Goal: Task Accomplishment & Management: Use online tool/utility

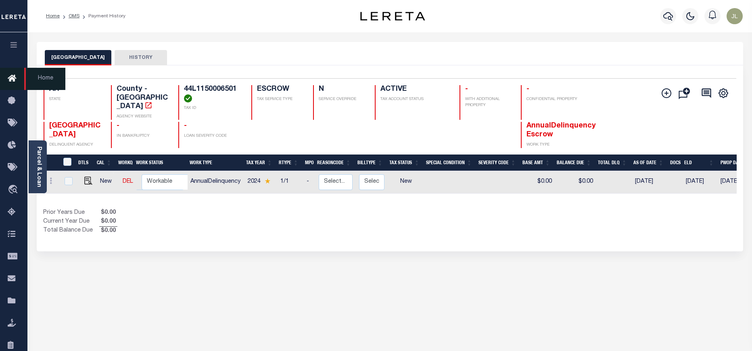
click at [7, 75] on link "Home" at bounding box center [13, 79] width 27 height 22
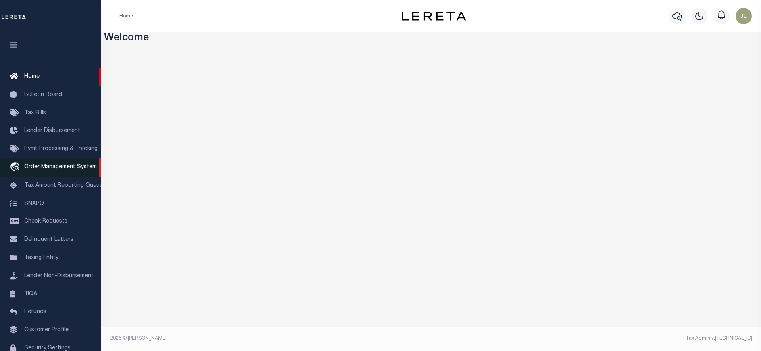
click at [52, 170] on span "Order Management System" at bounding box center [60, 167] width 73 height 6
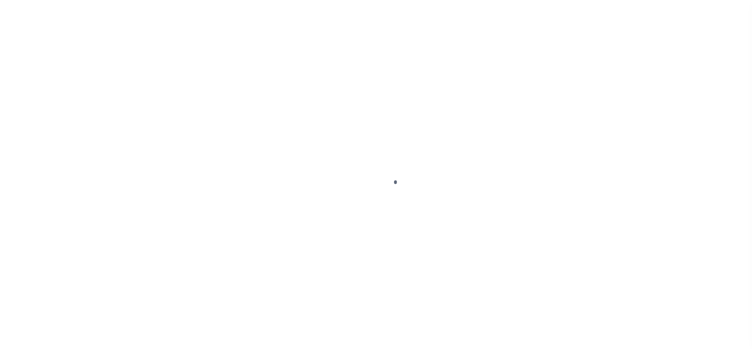
scroll to position [42, 0]
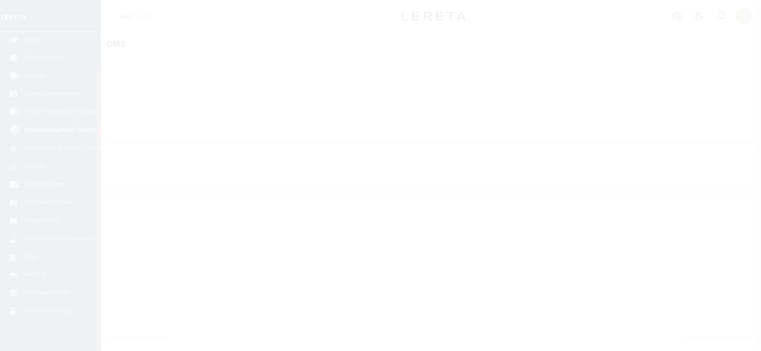
select select "200"
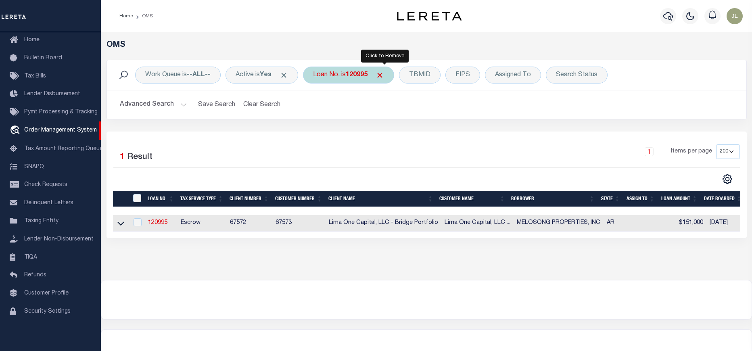
click at [384, 73] on span "Click to Remove" at bounding box center [379, 75] width 8 height 8
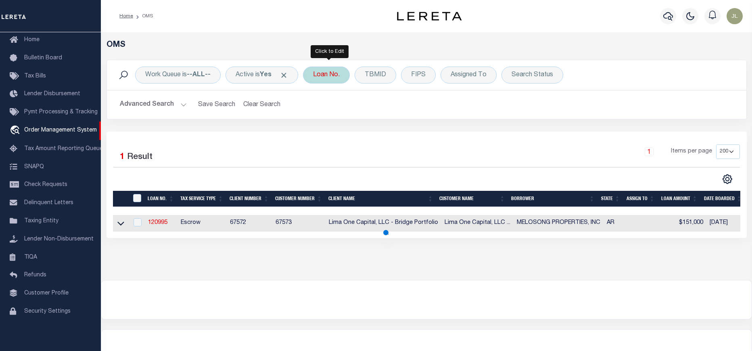
click at [330, 76] on div "Loan No." at bounding box center [326, 75] width 47 height 17
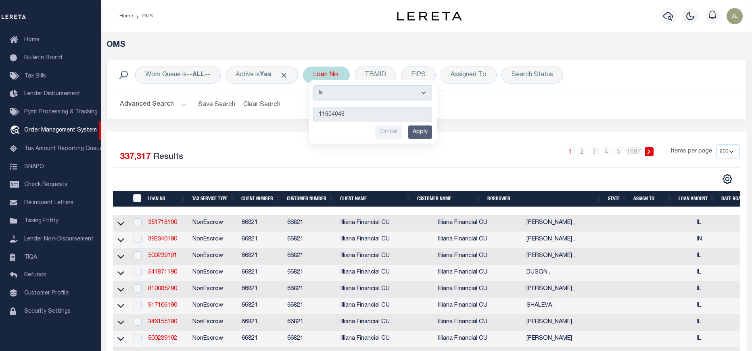
type input "11604046"
click at [421, 131] on input "Apply" at bounding box center [420, 131] width 24 height 13
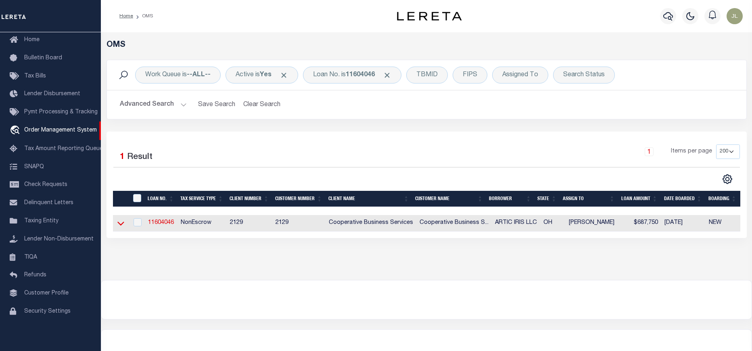
click at [117, 223] on icon at bounding box center [120, 223] width 7 height 8
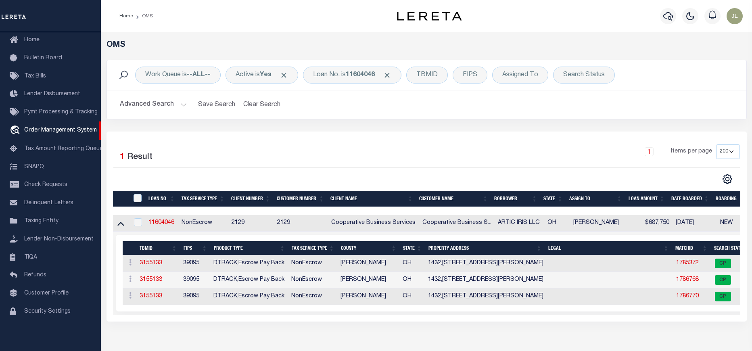
scroll to position [117, 0]
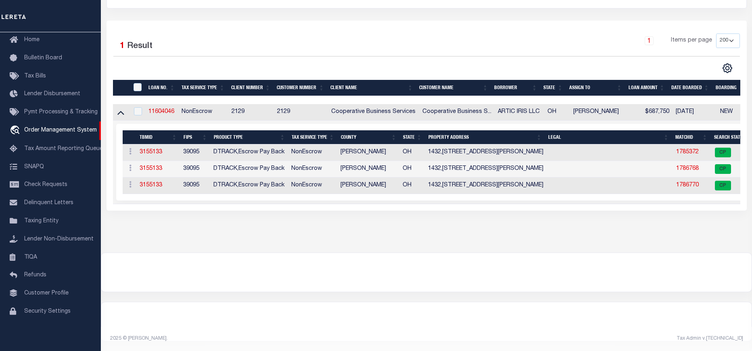
drag, startPoint x: 438, startPoint y: 201, endPoint x: 552, endPoint y: 198, distance: 114.5
click at [553, 197] on td "Selected 3 Results Items per page" at bounding box center [533, 162] width 841 height 83
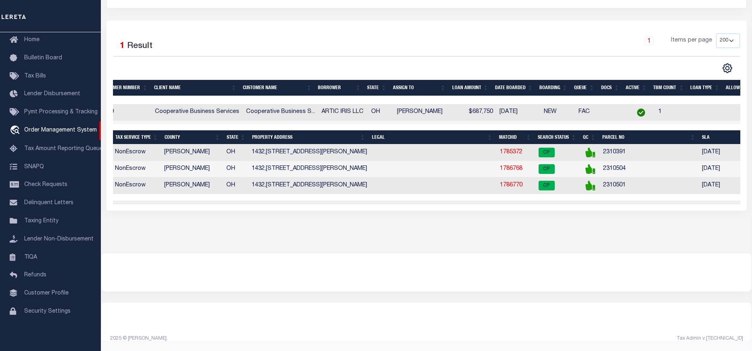
scroll to position [0, 0]
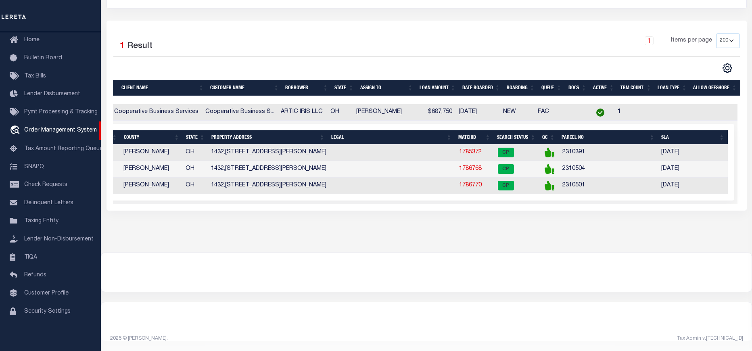
click at [650, 222] on div "OMS Work Queue is --ALL-- Active is Yes Loan No. is 11604046 TBMID FIPS Assigne…" at bounding box center [426, 78] width 646 height 299
click at [470, 182] on link "1786770" at bounding box center [470, 185] width 23 height 6
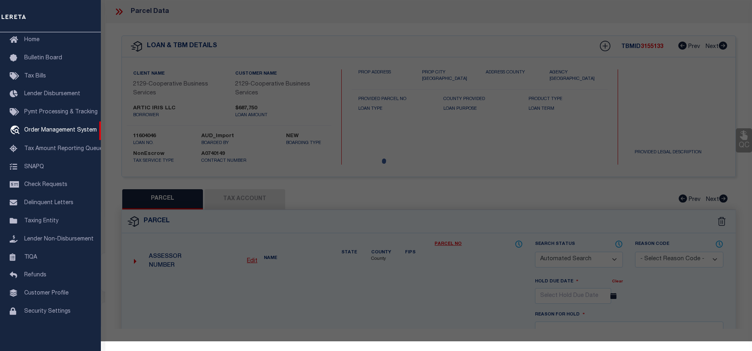
checkbox input "false"
select select "CP"
type input "ARCTIC IRIS LLC"
select select
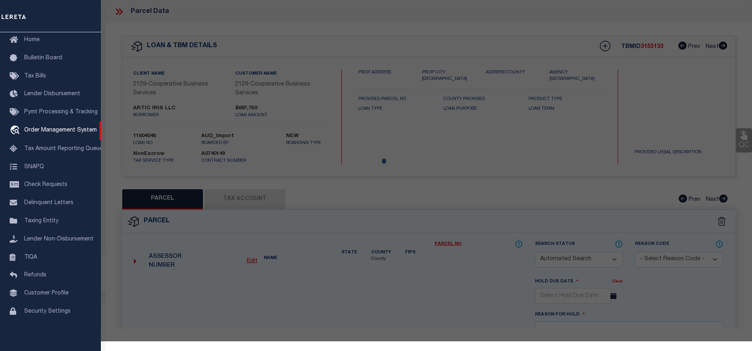
type input "1442 BROOKE PARK DR"
checkbox input "false"
type input "TOLEDO OH 43612"
type textarea "BROOKE PARK PLAT 2 LOT 26"
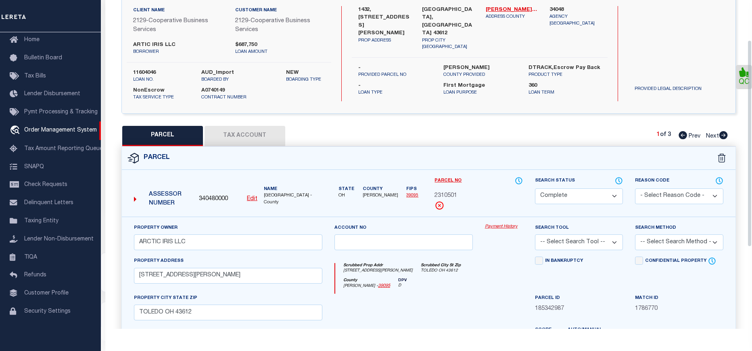
scroll to position [60, 0]
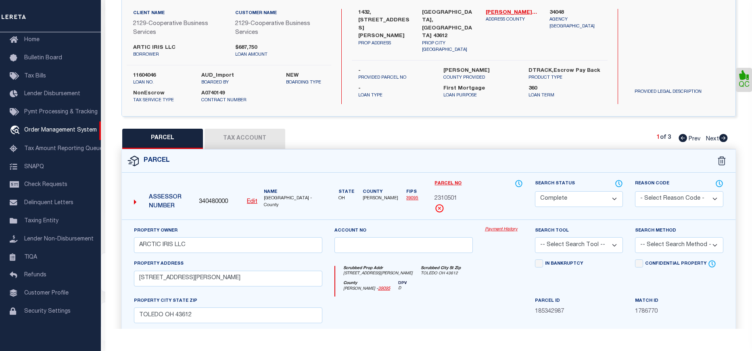
click at [500, 227] on link "Payment History" at bounding box center [504, 229] width 38 height 7
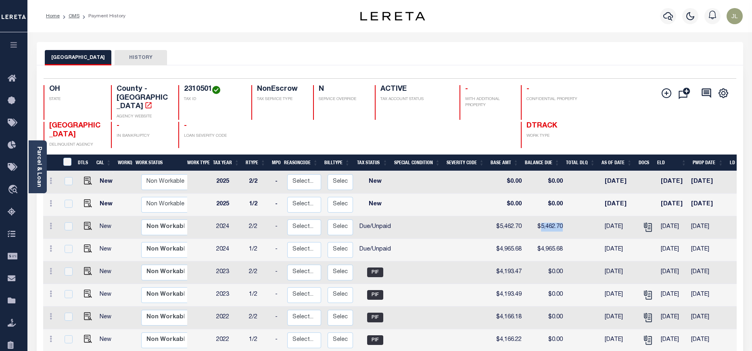
drag, startPoint x: 558, startPoint y: 216, endPoint x: 537, endPoint y: 217, distance: 21.0
click at [537, 217] on td "$5,462.70" at bounding box center [545, 227] width 41 height 23
checkbox input "true"
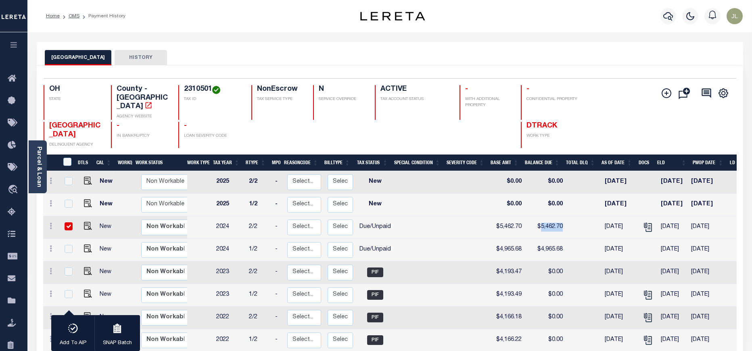
copy td "5,462.70"
drag, startPoint x: 565, startPoint y: 241, endPoint x: 535, endPoint y: 240, distance: 30.7
click at [535, 240] on tr "New Non Workable Workable 2024 1/2 - Select... Payment Reversal Taxable Value C…" at bounding box center [436, 250] width 786 height 23
copy td "4,965.68"
click at [338, 242] on select "Select... Regular Delinquent Supplemental Corrected/Adjusted Bill - Re-Report C…" at bounding box center [339, 250] width 25 height 16
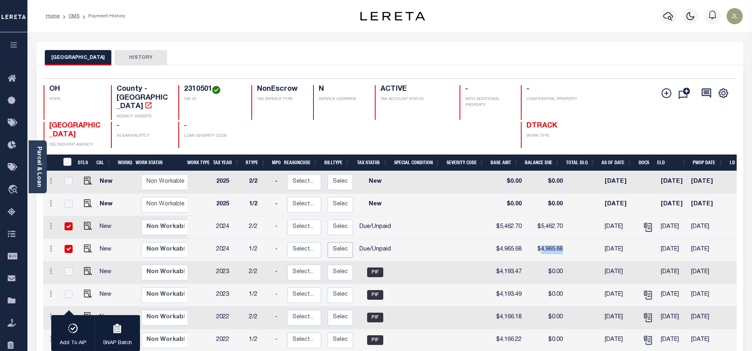
checkbox input "true"
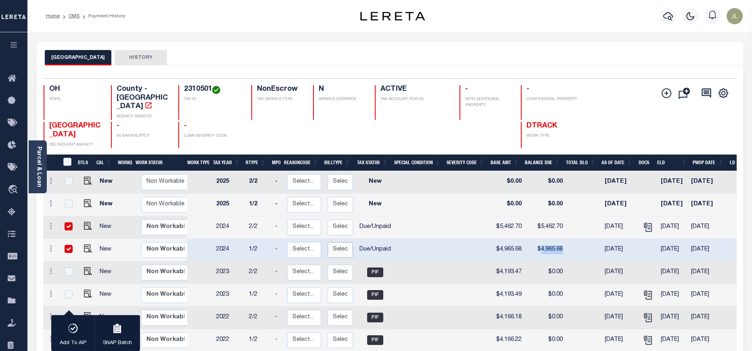
click at [338, 242] on select "Select... Regular Delinquent Supplemental Corrected/Adjusted Bill - Re-Report C…" at bounding box center [339, 250] width 25 height 16
checkbox input "false"
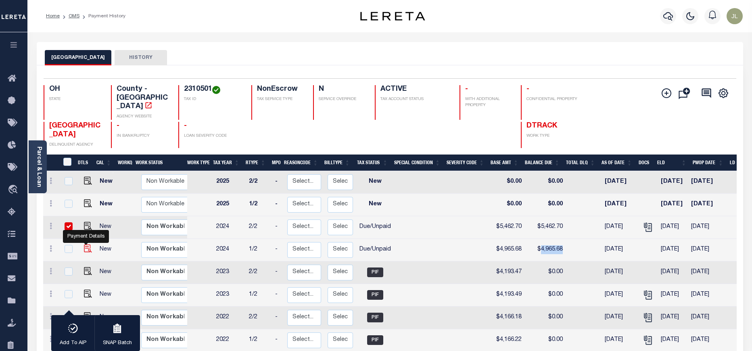
click at [84, 244] on img "" at bounding box center [88, 248] width 8 height 8
checkbox input "true"
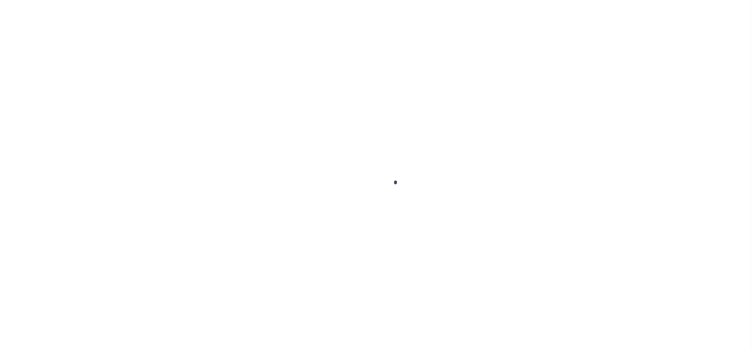
select select "DUE"
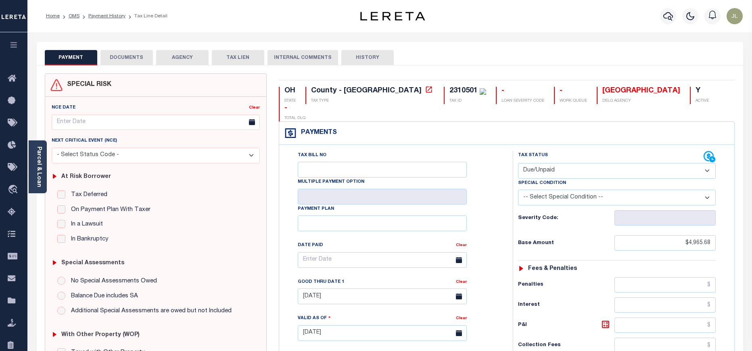
click at [123, 62] on button "DOCUMENTS" at bounding box center [126, 57] width 52 height 15
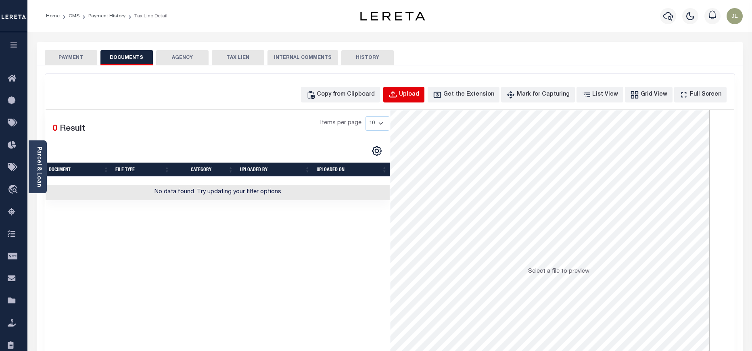
click at [419, 98] on div "Upload" at bounding box center [409, 94] width 20 height 9
select select "POP"
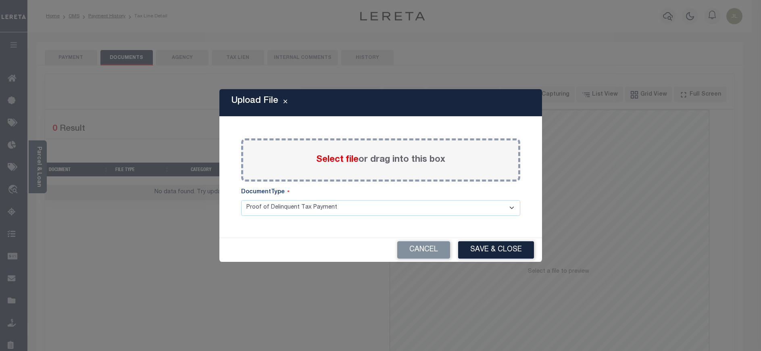
click at [353, 158] on span "Select file" at bounding box center [337, 159] width 42 height 9
click at [0, 0] on input "Select file or drag into this box" at bounding box center [0, 0] width 0 height 0
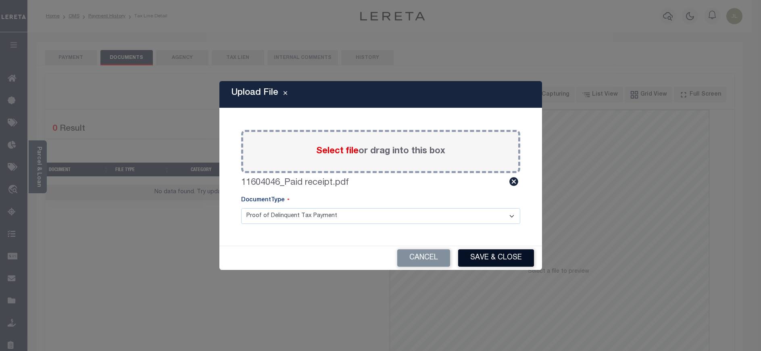
click at [479, 263] on button "Save & Close" at bounding box center [496, 257] width 76 height 17
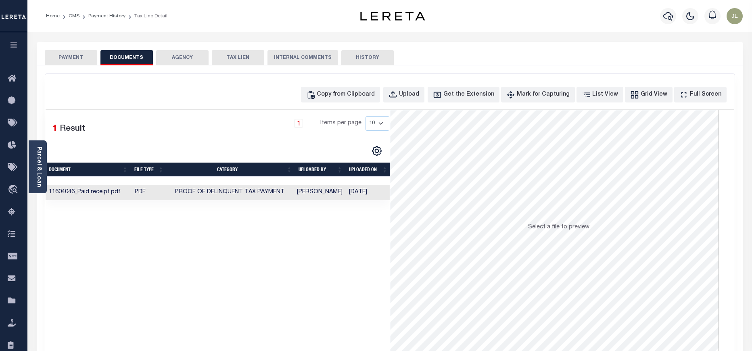
click at [329, 192] on td "Lizen, Jackson" at bounding box center [320, 193] width 52 height 16
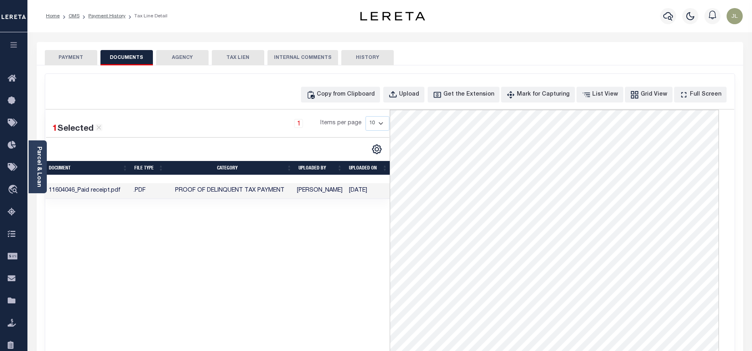
click at [69, 58] on button "PAYMENT" at bounding box center [71, 57] width 52 height 15
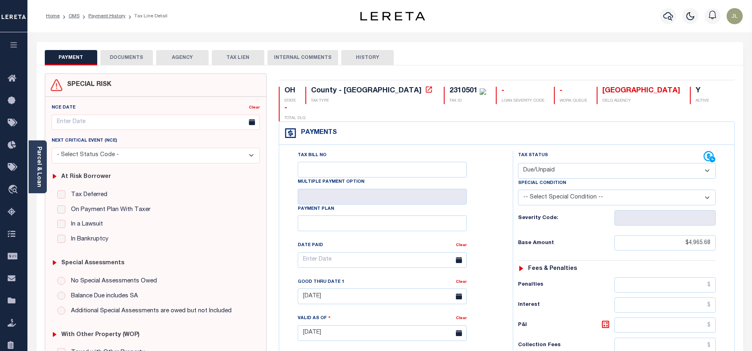
click at [529, 163] on select "- Select Status Code - Open Due/Unpaid Paid Incomplete No Tax Due Internal Refu…" at bounding box center [617, 171] width 198 height 16
select select "PYD"
click at [518, 163] on select "- Select Status Code - Open Due/Unpaid Paid Incomplete No Tax Due Internal Refu…" at bounding box center [617, 171] width 198 height 16
type input "10/10/2025"
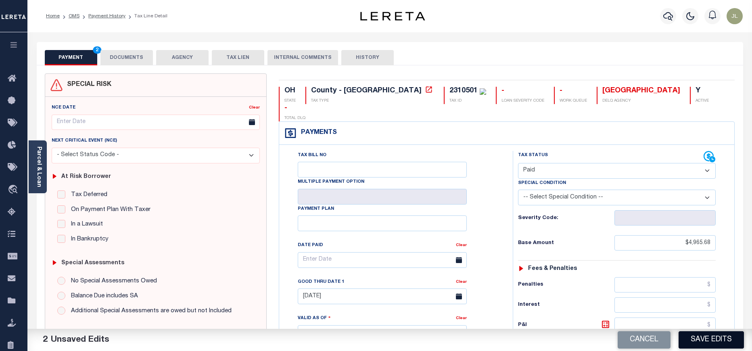
click at [711, 339] on button "Save Edits" at bounding box center [710, 339] width 65 height 17
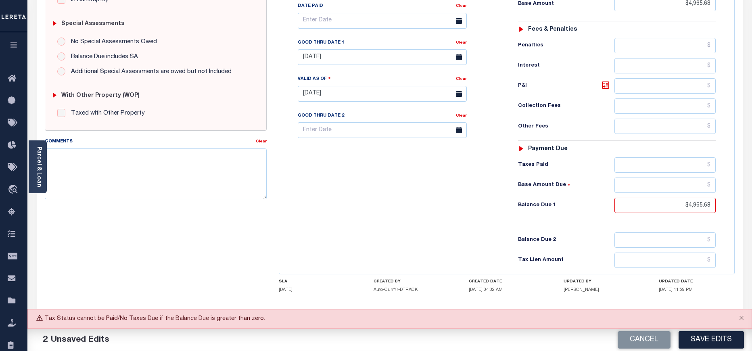
scroll to position [240, 0]
click at [742, 319] on button "Close" at bounding box center [741, 318] width 20 height 18
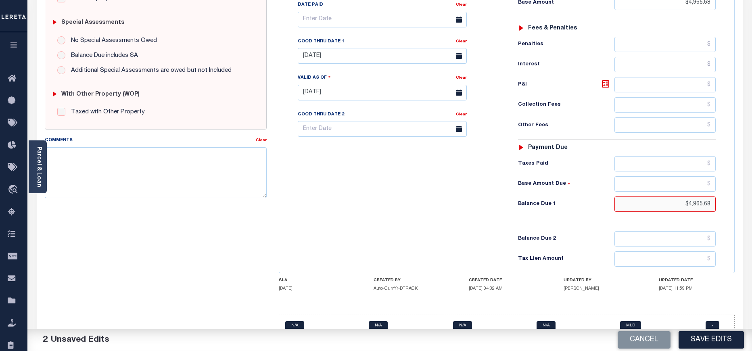
drag, startPoint x: 689, startPoint y: 185, endPoint x: 712, endPoint y: 183, distance: 23.9
click at [712, 196] on input "$4,965.68" at bounding box center [665, 203] width 102 height 15
type input "$0.00"
click at [709, 338] on button "Save Edits" at bounding box center [710, 339] width 65 height 17
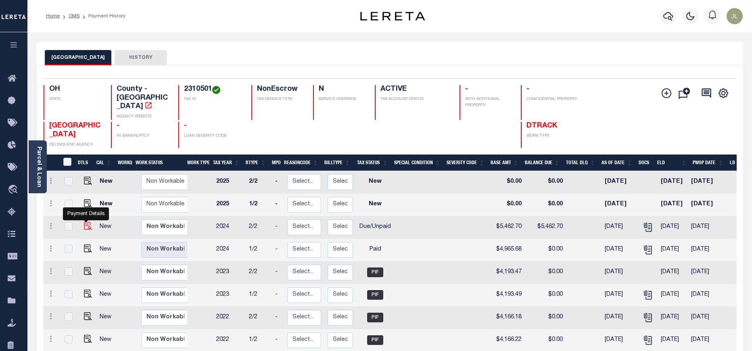
click at [86, 222] on img "" at bounding box center [88, 226] width 8 height 8
checkbox input "true"
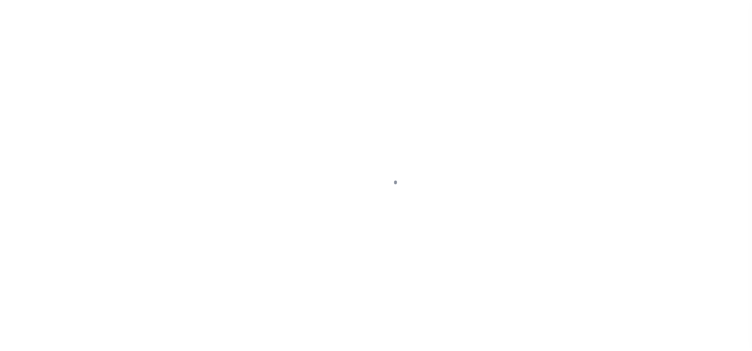
select select "DUE"
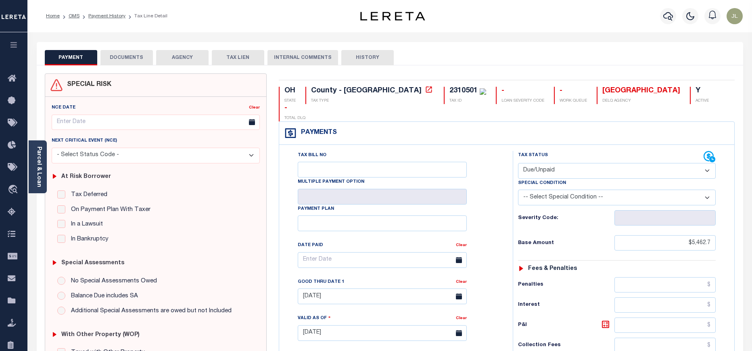
click at [129, 62] on button "DOCUMENTS" at bounding box center [126, 57] width 52 height 15
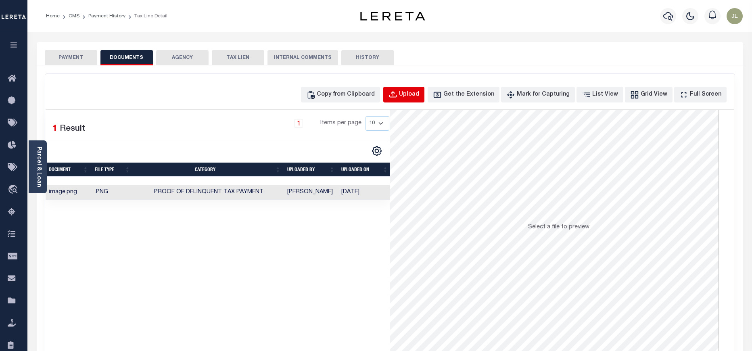
click at [417, 99] on button "Upload" at bounding box center [403, 95] width 41 height 16
select select "POP"
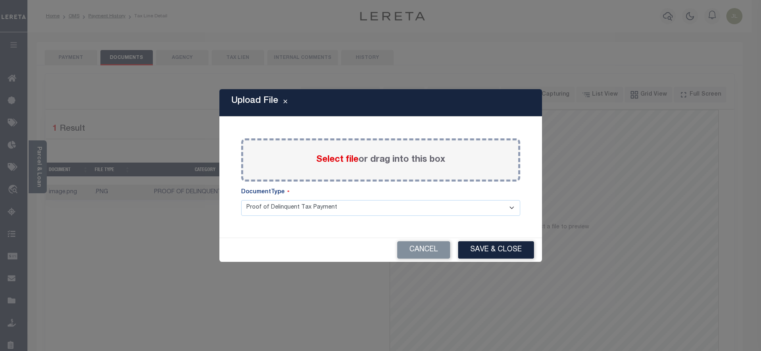
click at [381, 158] on label "Select file or drag into this box" at bounding box center [380, 159] width 129 height 13
click at [0, 0] on input "Select file or drag into this box" at bounding box center [0, 0] width 0 height 0
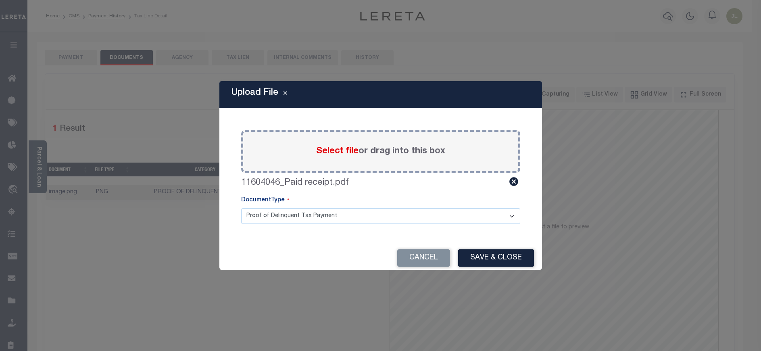
click at [487, 257] on button "Save & Close" at bounding box center [496, 257] width 76 height 17
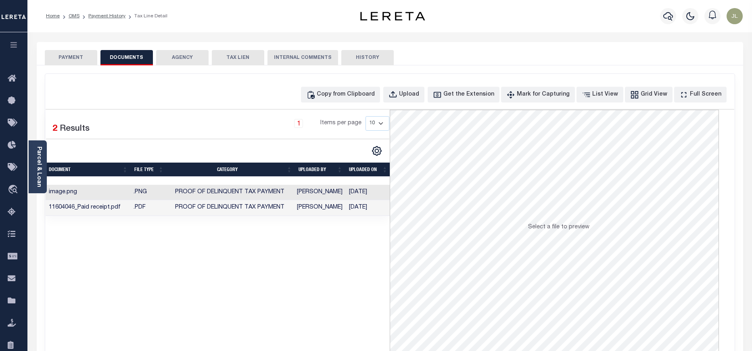
scroll to position [91, 0]
click at [310, 209] on td "Lizen, Jackson" at bounding box center [320, 208] width 52 height 16
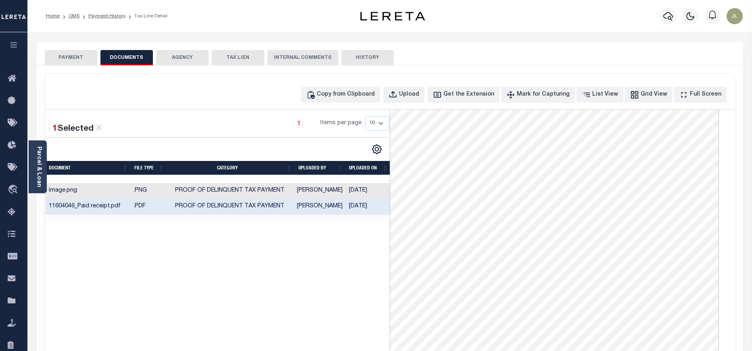
scroll to position [0, 0]
click at [73, 56] on button "PAYMENT" at bounding box center [71, 57] width 52 height 15
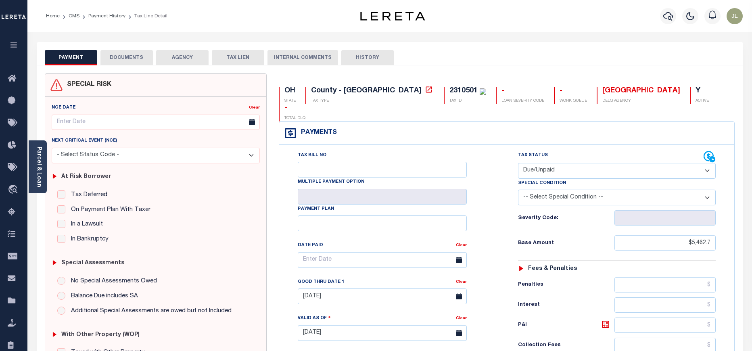
click at [543, 163] on select "- Select Status Code - Open Due/Unpaid Paid Incomplete No Tax Due Internal Refu…" at bounding box center [617, 171] width 198 height 16
select select "PYD"
click at [518, 163] on select "- Select Status Code - Open Due/Unpaid Paid Incomplete No Tax Due Internal Refu…" at bounding box center [617, 171] width 198 height 16
type input "[DATE]"
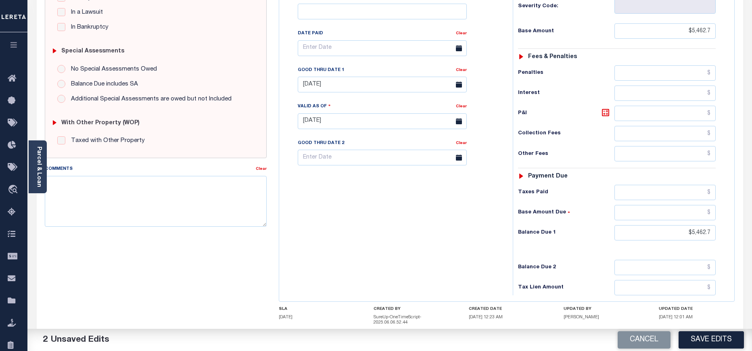
scroll to position [242, 0]
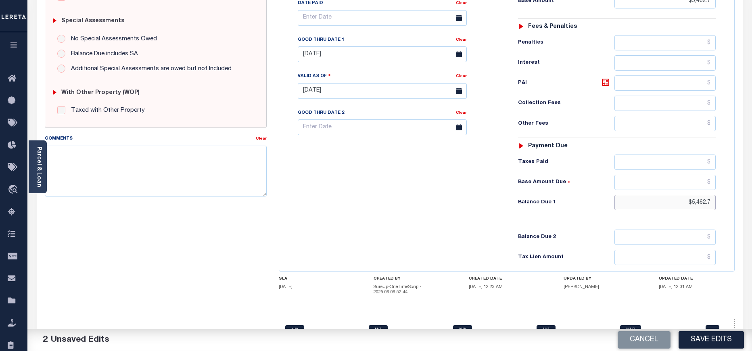
drag, startPoint x: 692, startPoint y: 186, endPoint x: 729, endPoint y: 187, distance: 36.3
click at [729, 187] on div "Tax Status Status" at bounding box center [618, 87] width 225 height 356
type input "$0.00"
click at [724, 342] on button "Save Edits" at bounding box center [710, 339] width 65 height 17
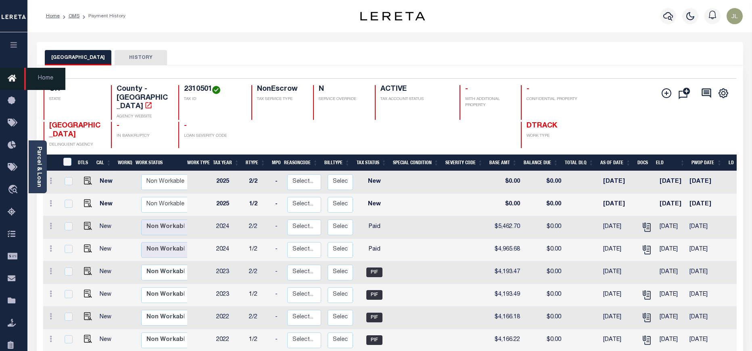
click at [14, 75] on icon at bounding box center [14, 79] width 13 height 10
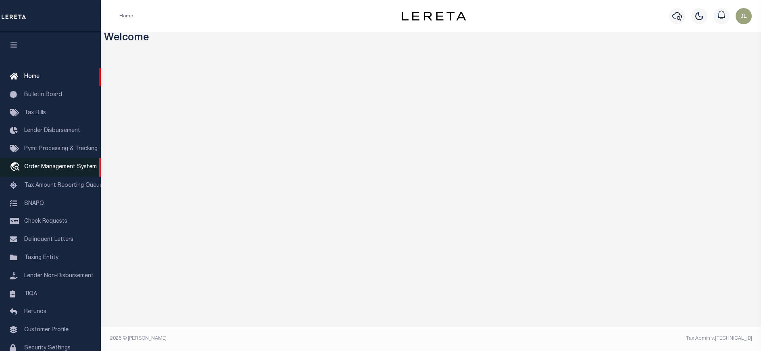
click at [55, 170] on span "Order Management System" at bounding box center [60, 167] width 73 height 6
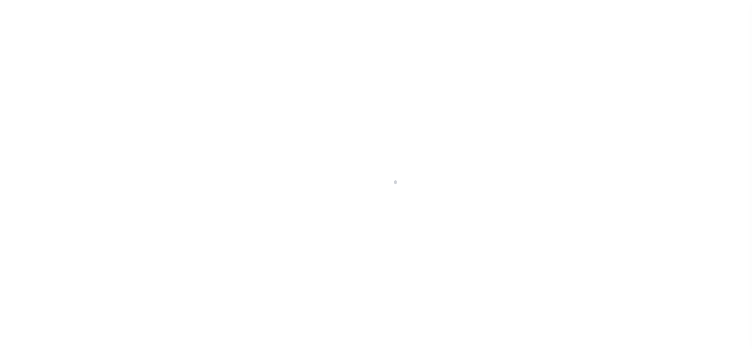
scroll to position [42, 0]
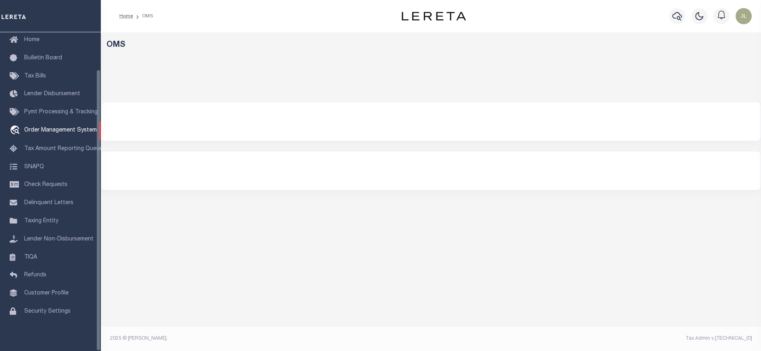
select select "200"
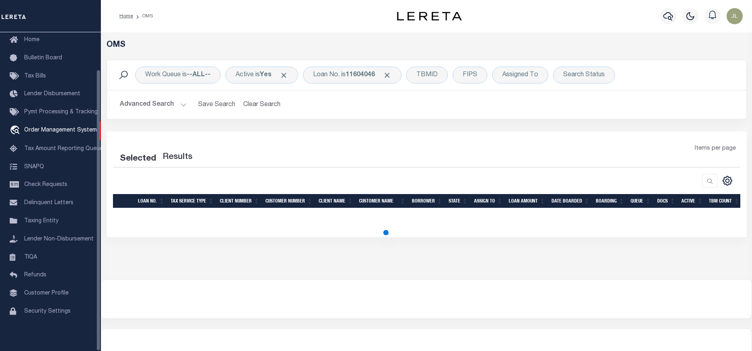
select select "200"
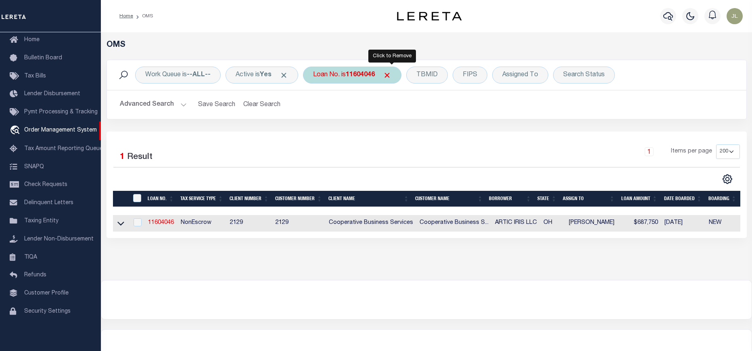
click at [391, 71] on span "Click to Remove" at bounding box center [387, 75] width 8 height 8
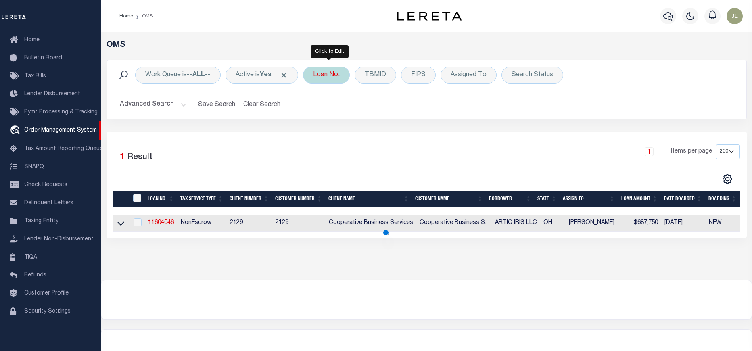
click at [322, 77] on div "Loan No." at bounding box center [326, 75] width 47 height 17
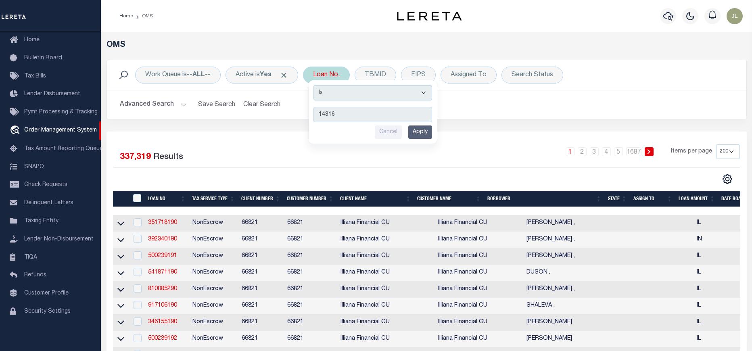
type input "14816"
click at [416, 133] on input "Apply" at bounding box center [420, 131] width 24 height 13
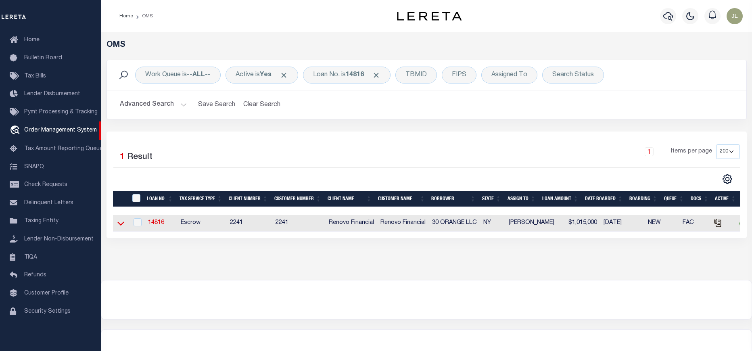
click at [121, 225] on icon at bounding box center [120, 223] width 7 height 8
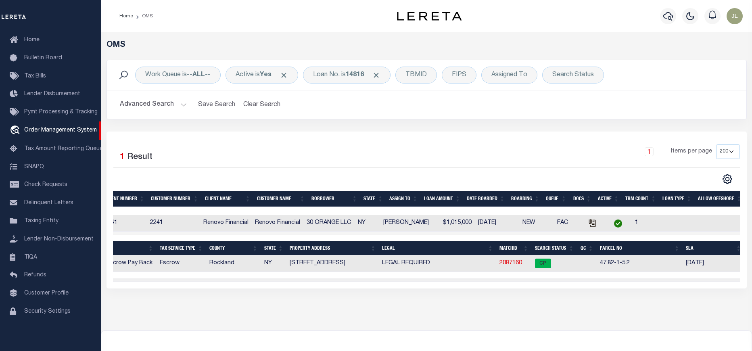
scroll to position [0, 0]
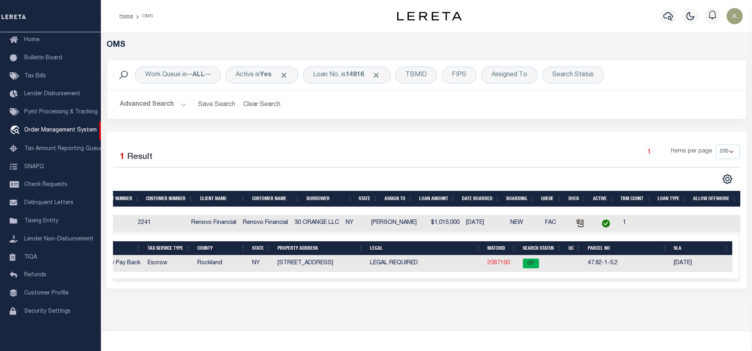
click at [498, 263] on link "2087160" at bounding box center [498, 263] width 23 height 6
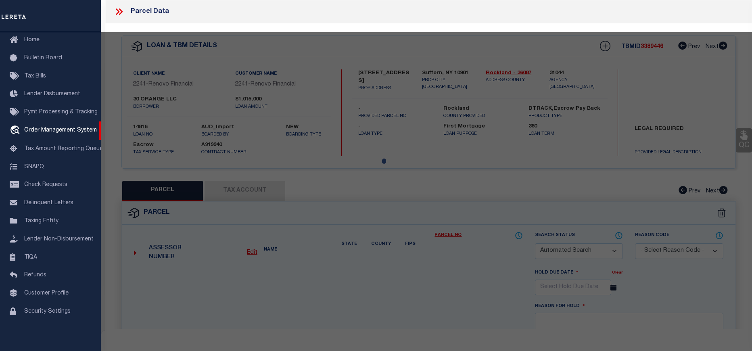
checkbox input "false"
select select "CP"
type input "30 Orange Ave LLC"
select select
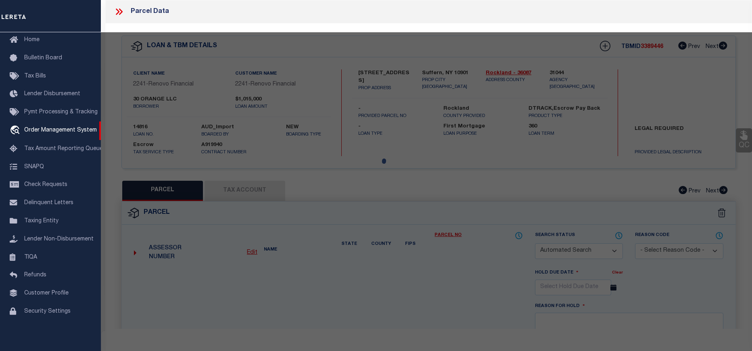
type input "30 Orange Avenue"
type input "SUFFERN NY 10901"
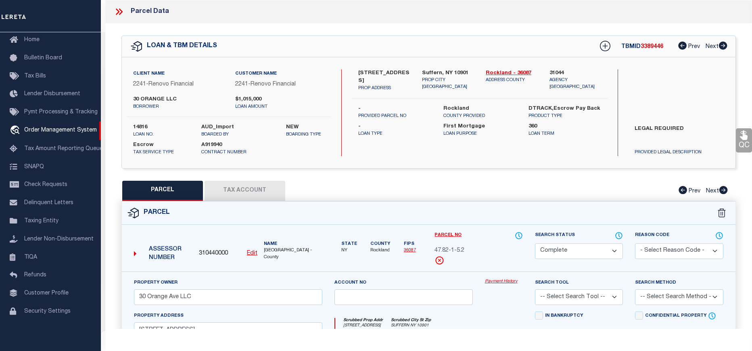
click at [504, 280] on link "Payment History" at bounding box center [504, 281] width 38 height 7
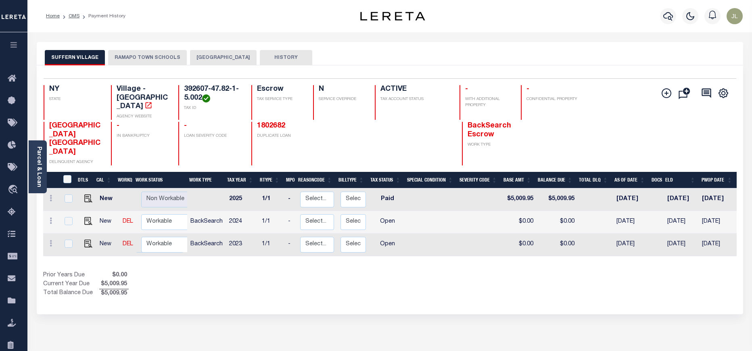
click at [139, 56] on button "RAMAPO TOWN SCHOOLS" at bounding box center [147, 57] width 79 height 15
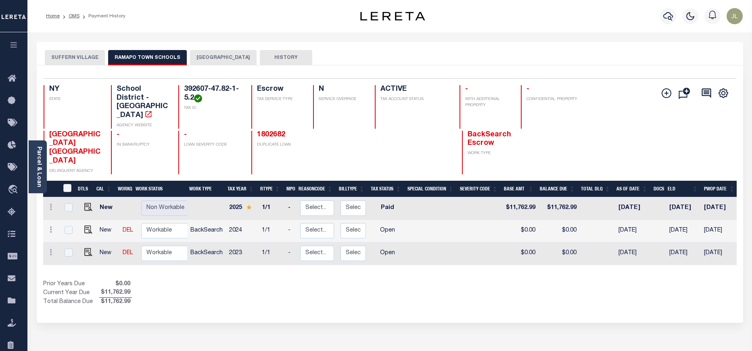
click at [223, 62] on button "RAMAPO TOWN" at bounding box center [223, 57] width 67 height 15
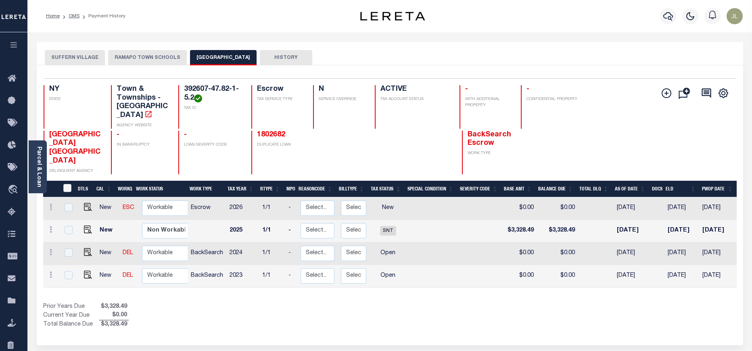
click at [155, 62] on button "RAMAPO TOWN SCHOOLS" at bounding box center [147, 57] width 79 height 15
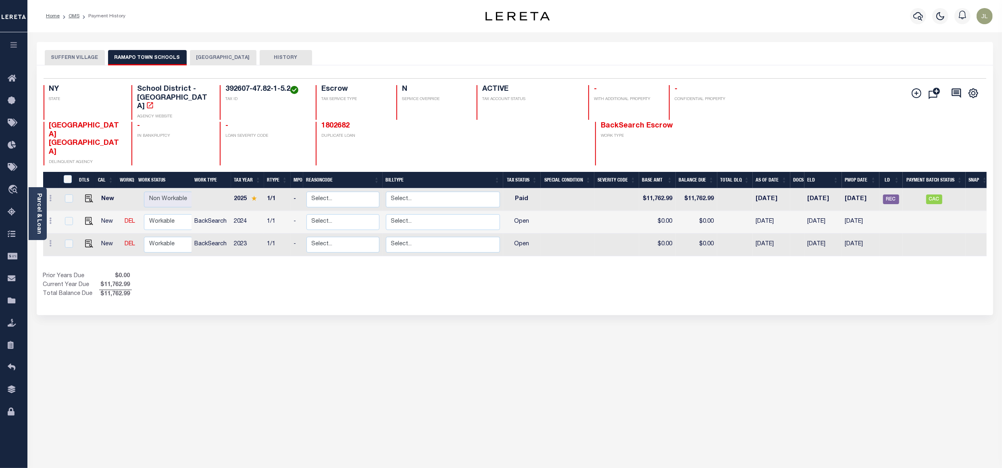
scroll to position [0, 4]
click at [751, 194] on span "CAC" at bounding box center [930, 199] width 16 height 10
checkbox input "true"
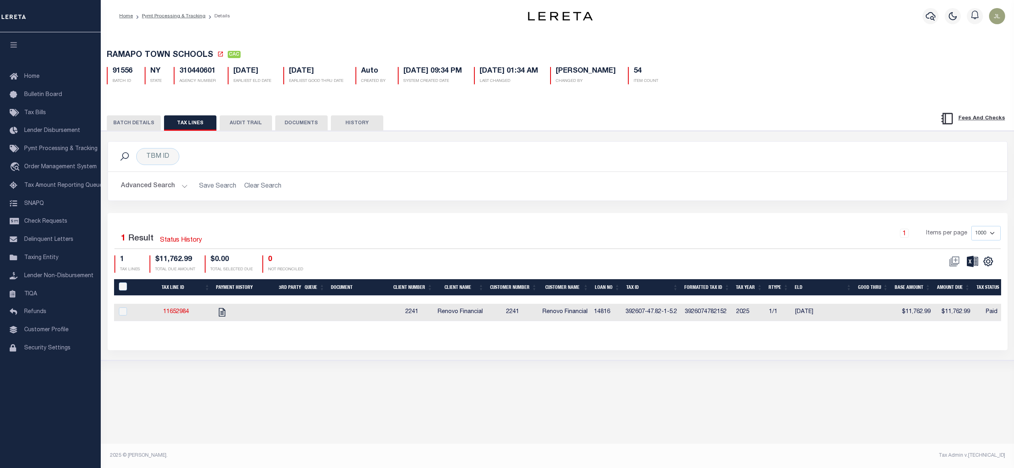
click at [136, 119] on button "BATCH DETAILS" at bounding box center [134, 122] width 54 height 15
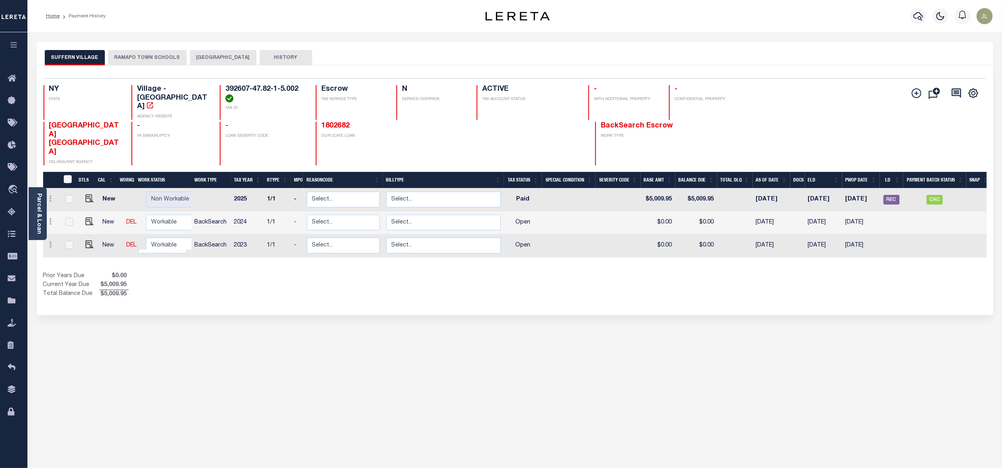
click at [141, 56] on button "RAMAPO TOWN SCHOOLS" at bounding box center [147, 57] width 79 height 15
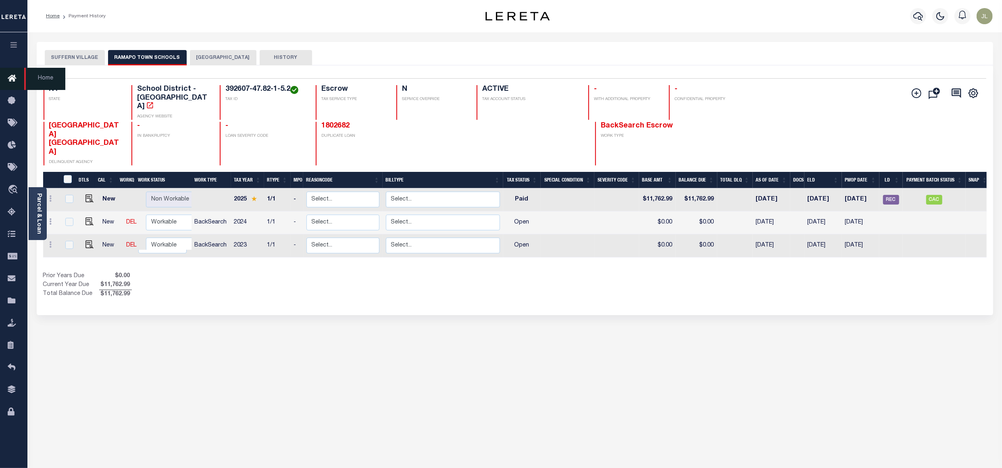
click at [6, 82] on link "Home" at bounding box center [13, 79] width 27 height 22
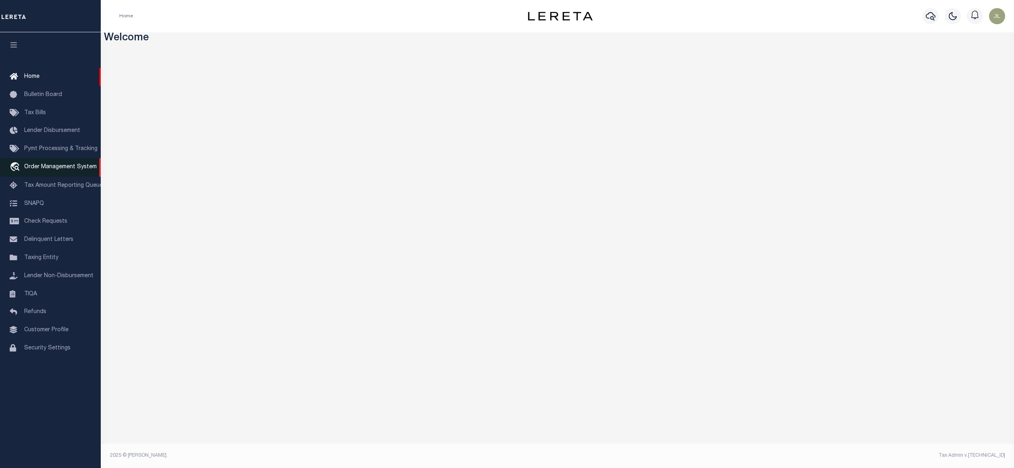
click at [62, 165] on span "Order Management System" at bounding box center [60, 167] width 73 height 6
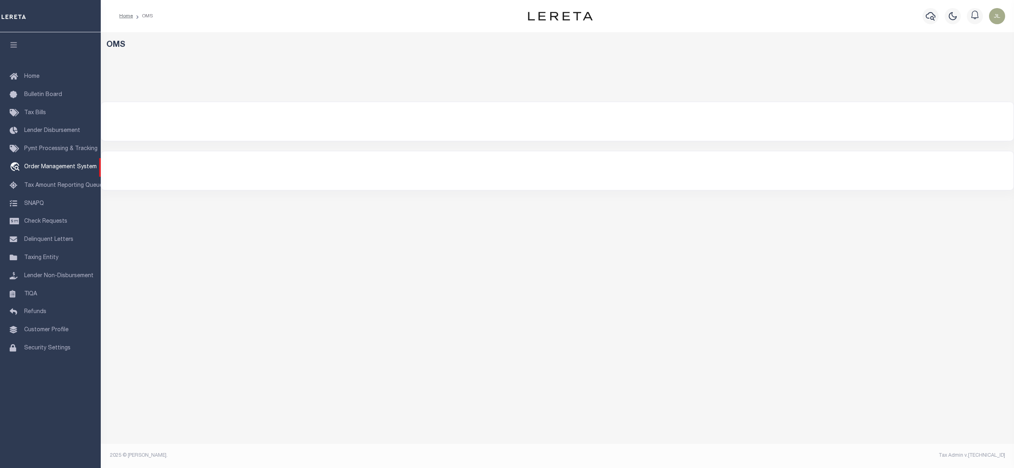
select select "200"
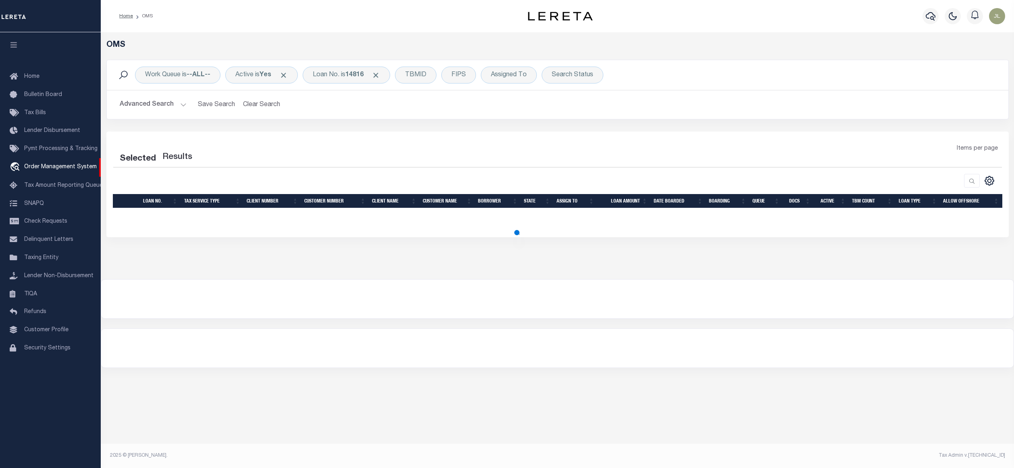
select select "200"
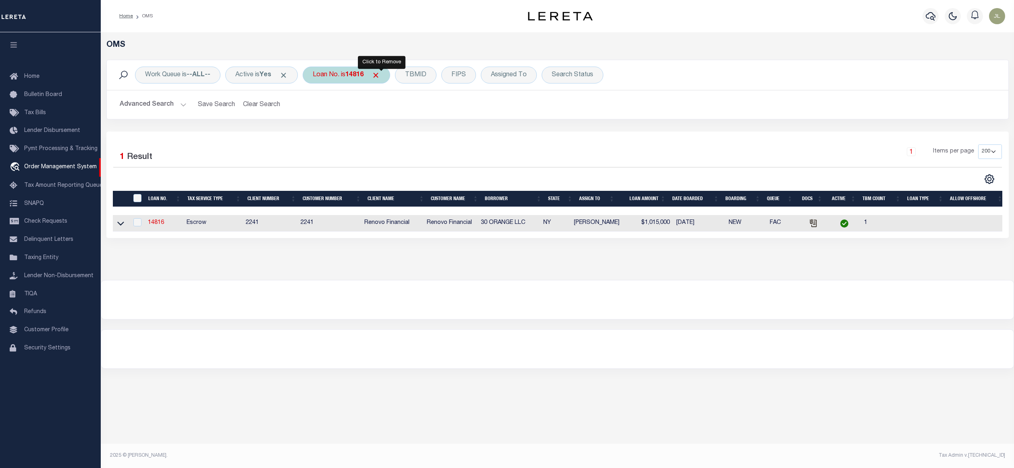
click at [379, 76] on span "Click to Remove" at bounding box center [376, 75] width 8 height 8
click at [338, 77] on div "Loan No." at bounding box center [326, 75] width 47 height 17
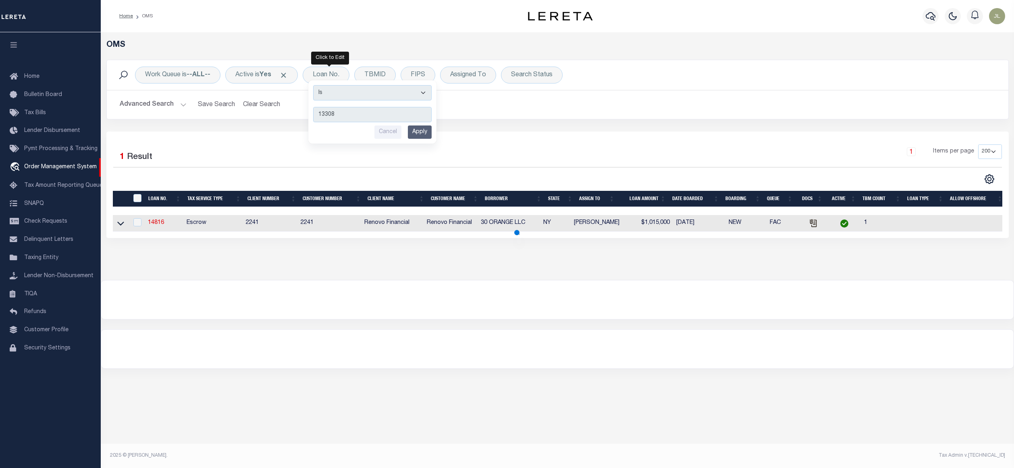
click at [422, 135] on input "Apply" at bounding box center [420, 131] width 24 height 13
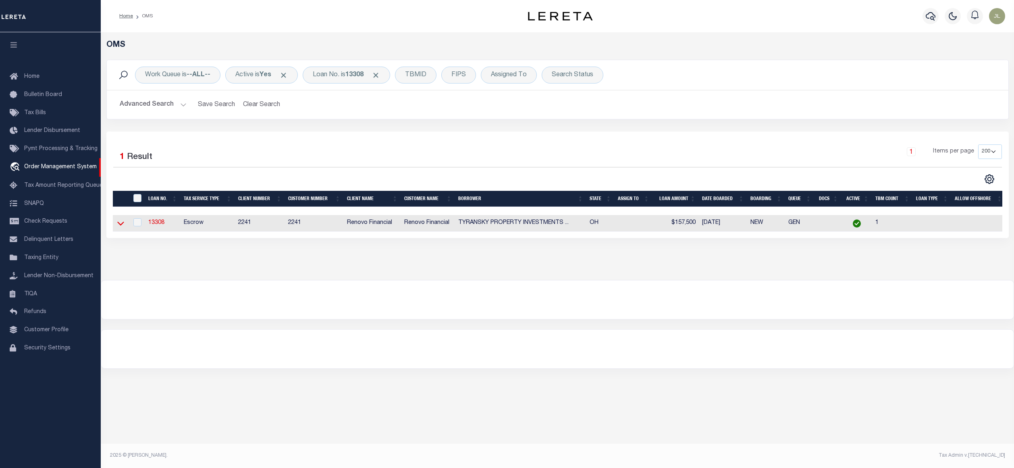
click at [123, 226] on icon at bounding box center [120, 223] width 7 height 8
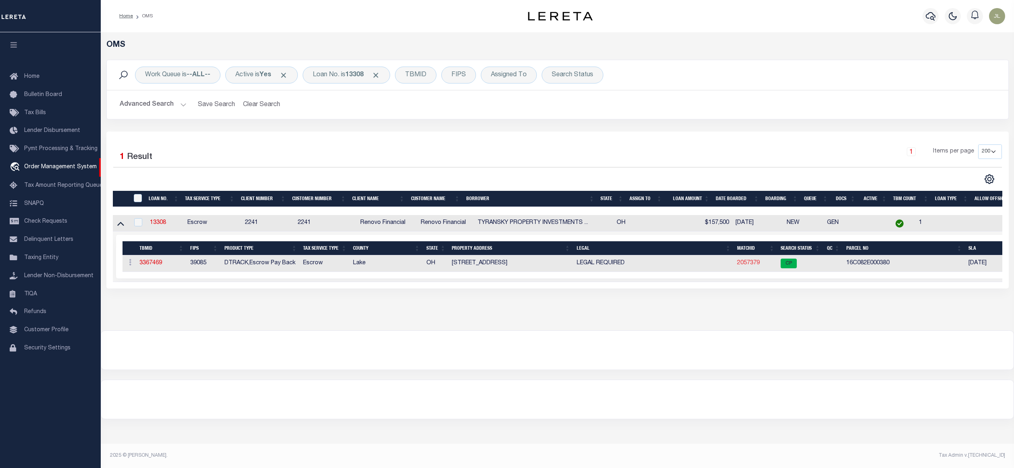
click at [756, 265] on link "2057379" at bounding box center [748, 263] width 23 height 6
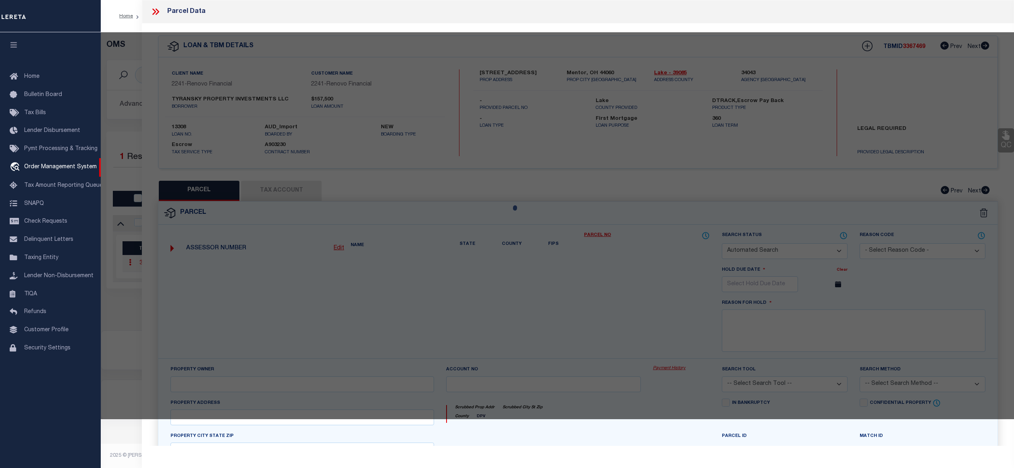
checkbox input "false"
select select "CP"
type input "6208 PARKWOOD RD"
checkbox input "false"
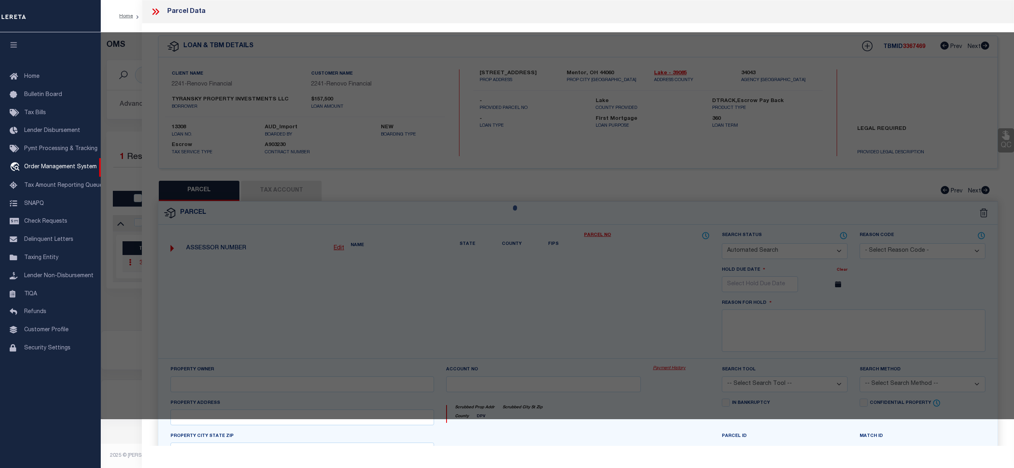
type textarea "LOT 1 & 2 TRACT 13 PART OF S/L 13"
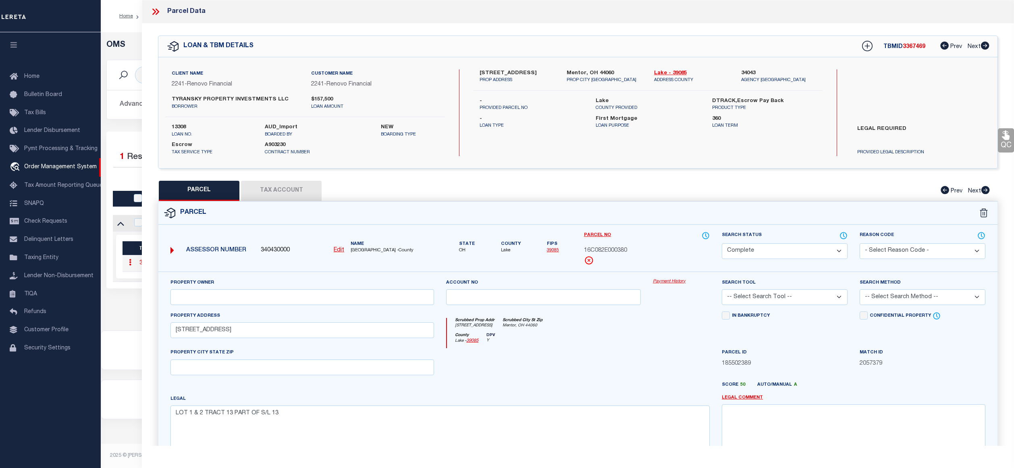
click at [660, 282] on link "Payment History" at bounding box center [681, 281] width 57 height 7
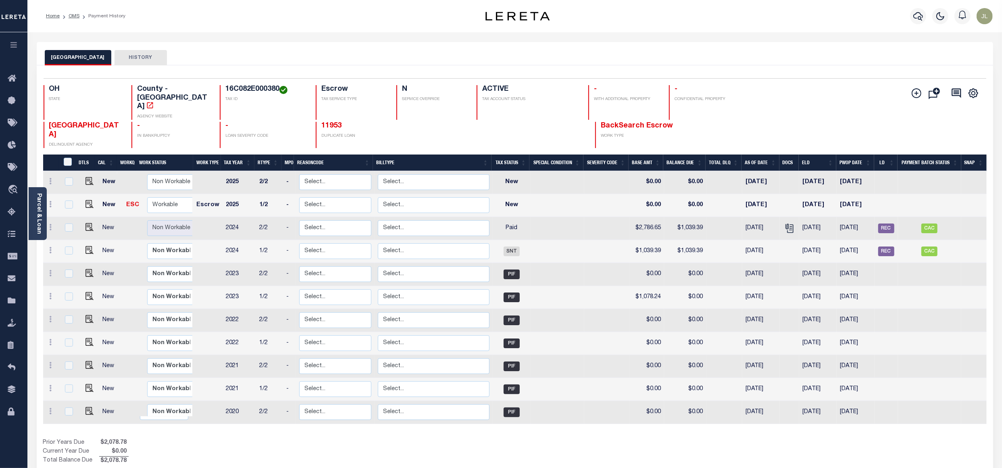
click at [244, 92] on h4 "16C082E000380" at bounding box center [265, 89] width 81 height 9
copy h4 "16C082E000380"
